Goal: Information Seeking & Learning: Learn about a topic

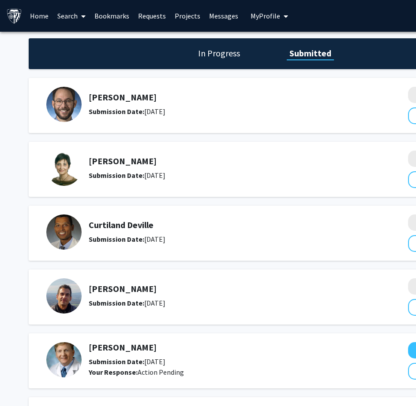
click at [120, 11] on link "Bookmarks" at bounding box center [112, 15] width 44 height 31
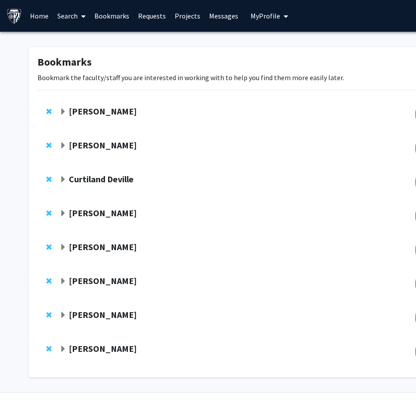
click at [68, 15] on link "Search" at bounding box center [71, 15] width 37 height 31
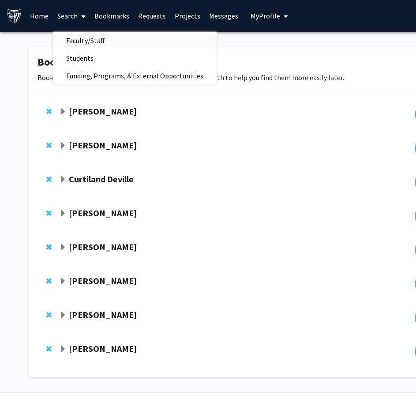
click at [87, 39] on span "Faculty/Staff" at bounding box center [85, 41] width 65 height 18
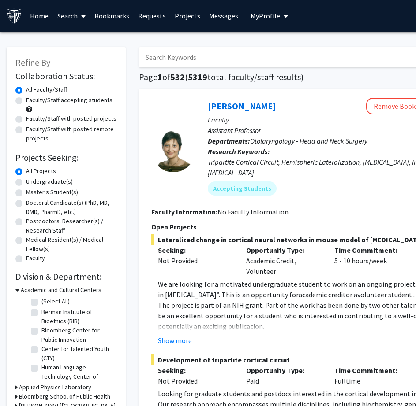
click at [36, 99] on label "Faculty/Staff accepting students" at bounding box center [69, 100] width 86 height 9
click at [32, 99] on input "Faculty/Staff accepting students" at bounding box center [29, 99] width 6 height 6
radio input "true"
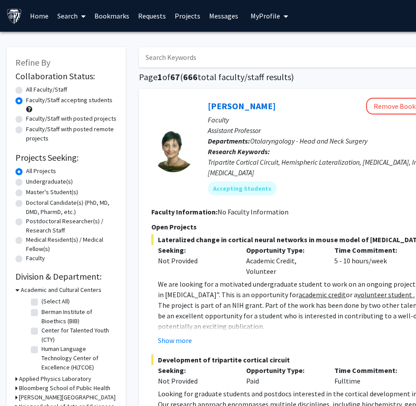
click at [75, 119] on label "Faculty/Staff with posted projects" at bounding box center [71, 118] width 90 height 9
click at [32, 119] on input "Faculty/Staff with posted projects" at bounding box center [29, 117] width 6 height 6
radio input "true"
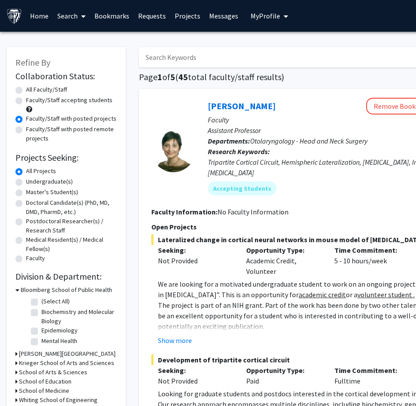
click at [60, 181] on label "Undergraduate(s)" at bounding box center [49, 181] width 47 height 9
click at [32, 181] on input "Undergraduate(s)" at bounding box center [29, 180] width 6 height 6
radio input "true"
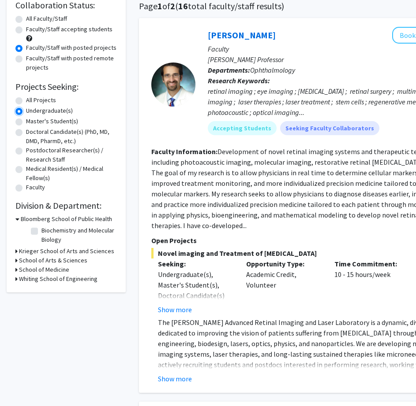
scroll to position [74, 0]
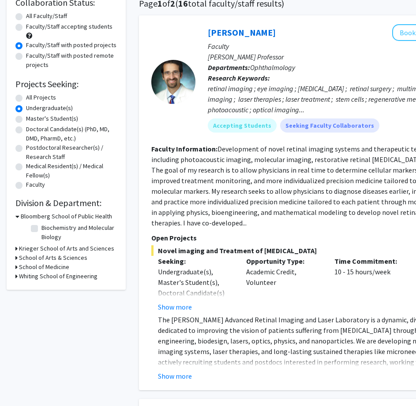
click at [57, 227] on label "Biochemistry and Molecular Biology" at bounding box center [77, 233] width 73 height 19
click at [47, 227] on input "Biochemistry and Molecular Biology" at bounding box center [44, 227] width 6 height 6
checkbox input "true"
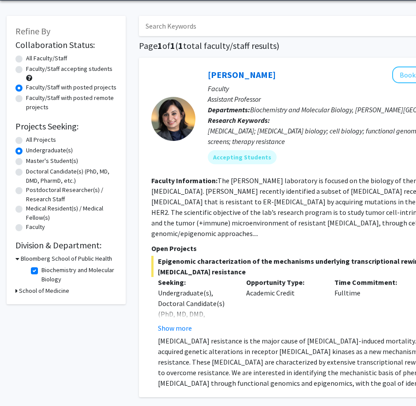
scroll to position [74, 0]
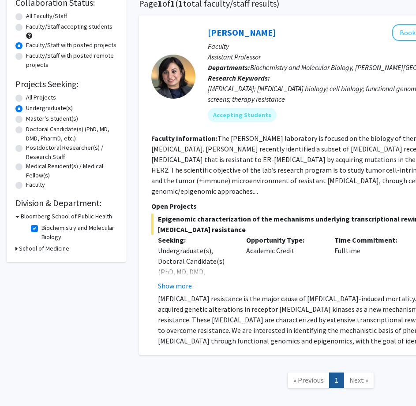
click at [43, 252] on h3 "School of Medicine" at bounding box center [44, 248] width 50 height 9
click at [46, 235] on label "Biochemistry and Molecular Biology" at bounding box center [77, 233] width 73 height 19
click at [46, 229] on input "Biochemistry and Molecular Biology" at bounding box center [44, 227] width 6 height 6
checkbox input "false"
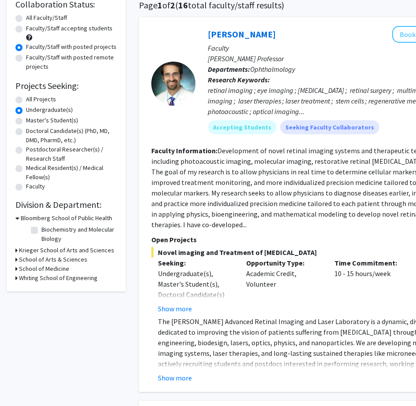
scroll to position [74, 0]
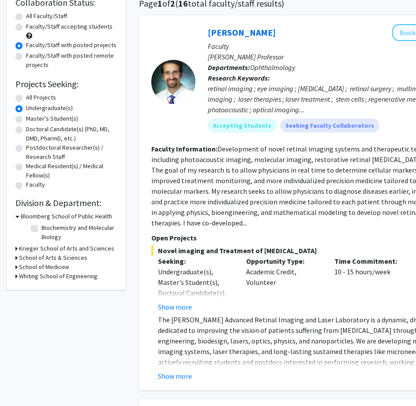
click at [97, 249] on h3 "Krieger School of Arts and Sciences" at bounding box center [66, 248] width 95 height 9
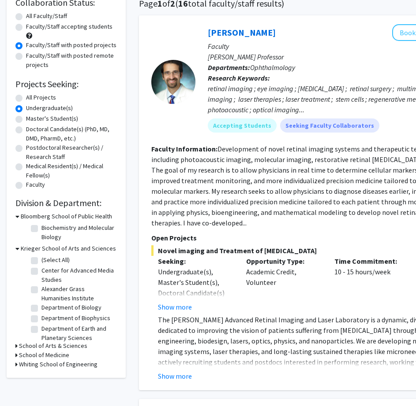
click at [41, 310] on label "Department of Biology" at bounding box center [71, 307] width 60 height 9
click at [41, 309] on input "Department of Biology" at bounding box center [44, 306] width 6 height 6
checkbox input "true"
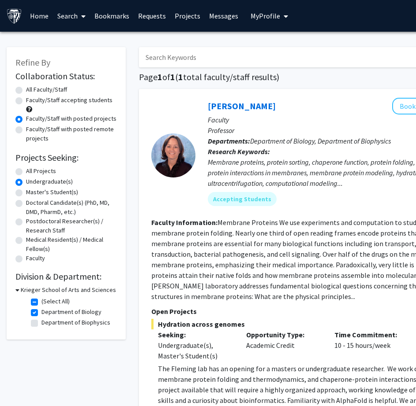
click at [41, 324] on label "Department of Biophysics" at bounding box center [75, 322] width 69 height 9
click at [41, 324] on input "Department of Biophysics" at bounding box center [44, 321] width 6 height 6
checkbox input "true"
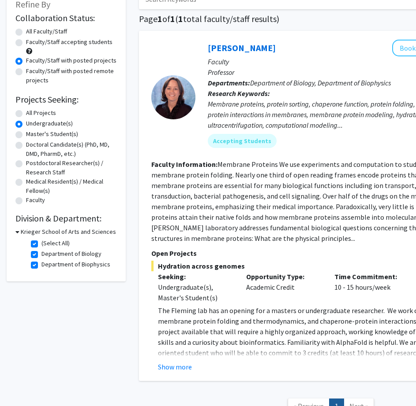
scroll to position [57, 0]
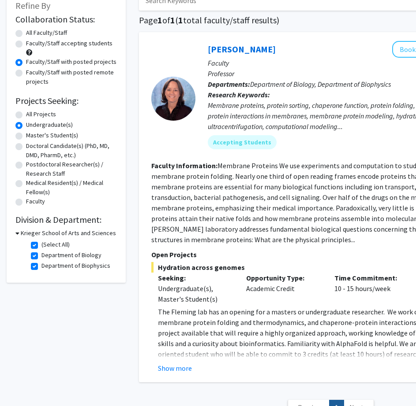
click at [41, 268] on label "Department of Biophysics" at bounding box center [75, 265] width 69 height 9
click at [41, 267] on input "Department of Biophysics" at bounding box center [44, 264] width 6 height 6
checkbox input "false"
checkbox input "true"
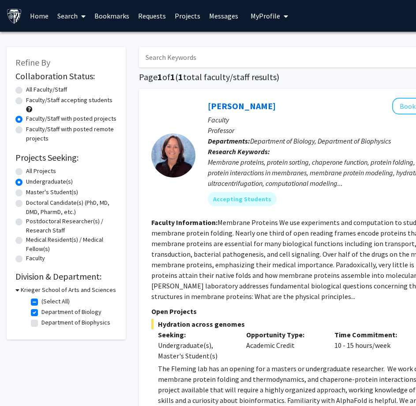
click at [41, 311] on label "Department of Biology" at bounding box center [71, 312] width 60 height 9
click at [41, 311] on input "Department of Biology" at bounding box center [44, 311] width 6 height 6
checkbox input "false"
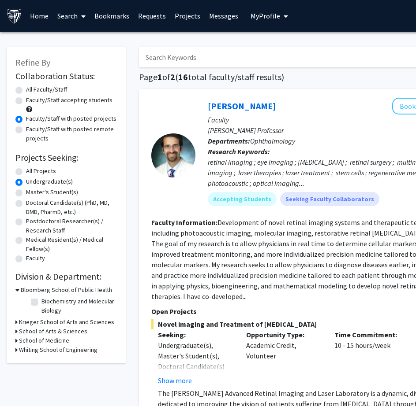
click at [56, 341] on h3 "School of Medicine" at bounding box center [44, 340] width 50 height 9
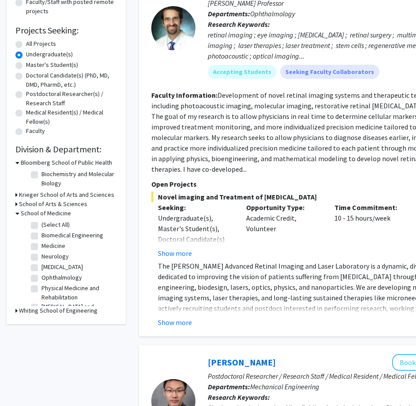
scroll to position [147, 0]
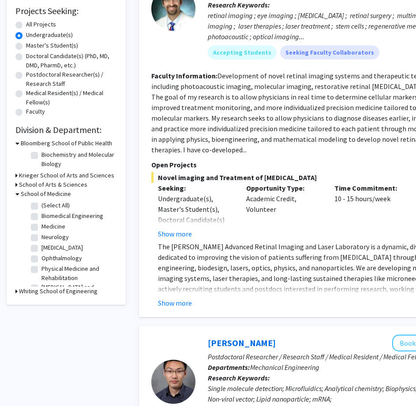
click at [41, 215] on label "Biomedical Engineering" at bounding box center [72, 216] width 62 height 9
click at [41, 215] on input "Biomedical Engineering" at bounding box center [44, 215] width 6 height 6
checkbox input "true"
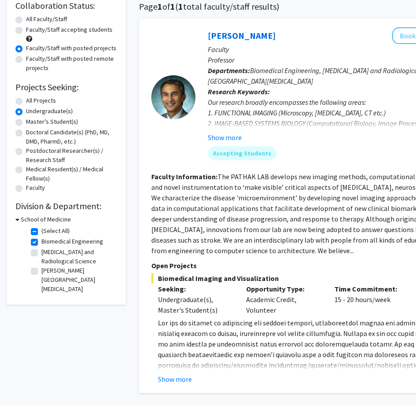
scroll to position [74, 0]
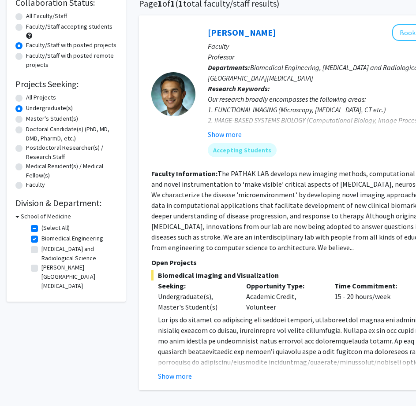
click at [41, 231] on label "(Select All)" at bounding box center [55, 228] width 28 height 9
click at [41, 229] on input "(Select All)" at bounding box center [44, 227] width 6 height 6
checkbox input "false"
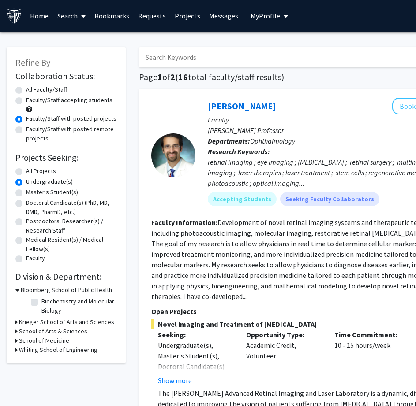
click at [42, 342] on h3 "School of Medicine" at bounding box center [44, 340] width 50 height 9
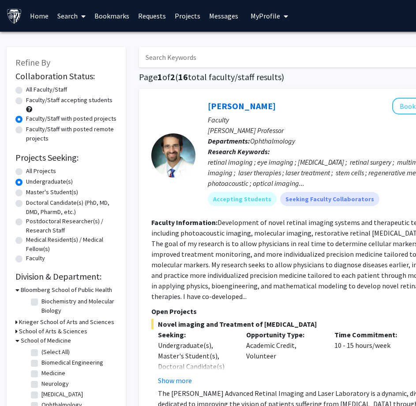
click at [41, 353] on label "(Select All)" at bounding box center [55, 352] width 28 height 9
click at [41, 353] on input "(Select All)" at bounding box center [44, 351] width 6 height 6
checkbox input "true"
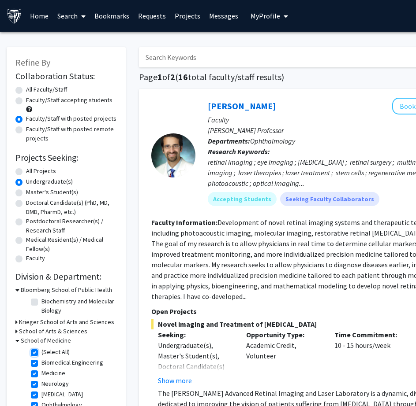
checkbox input "true"
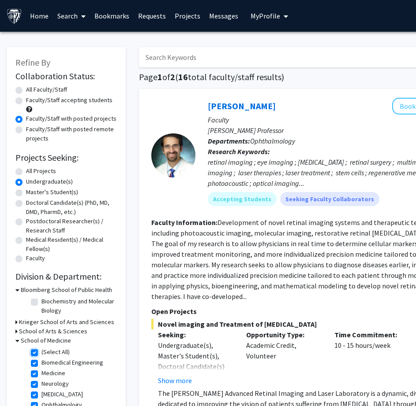
checkbox input "true"
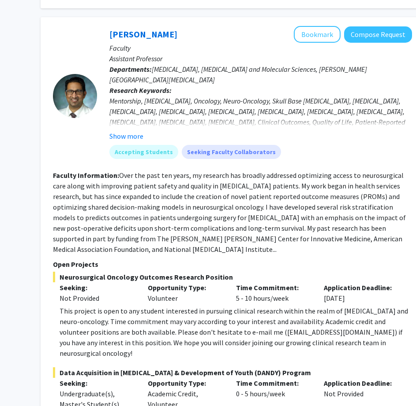
scroll to position [1323, 98]
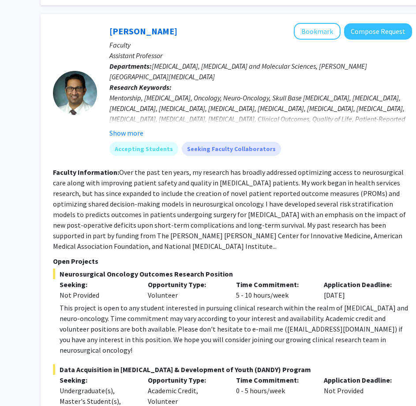
click at [171, 256] on p "Open Projects" at bounding box center [232, 261] width 359 height 11
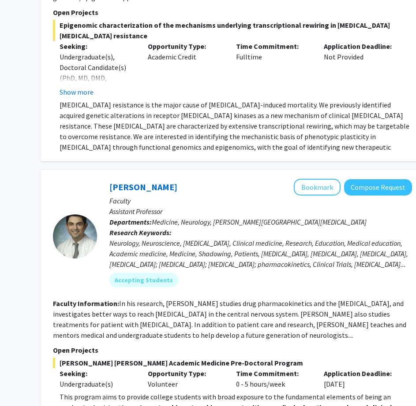
scroll to position [2425, 98]
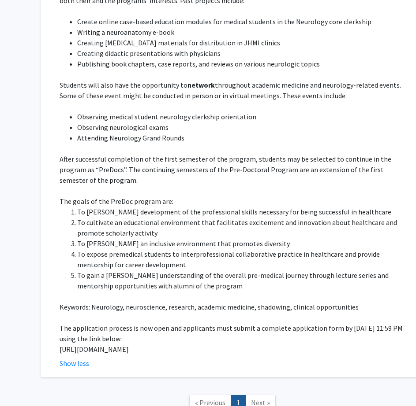
scroll to position [2866, 98]
